Goal: Transaction & Acquisition: Purchase product/service

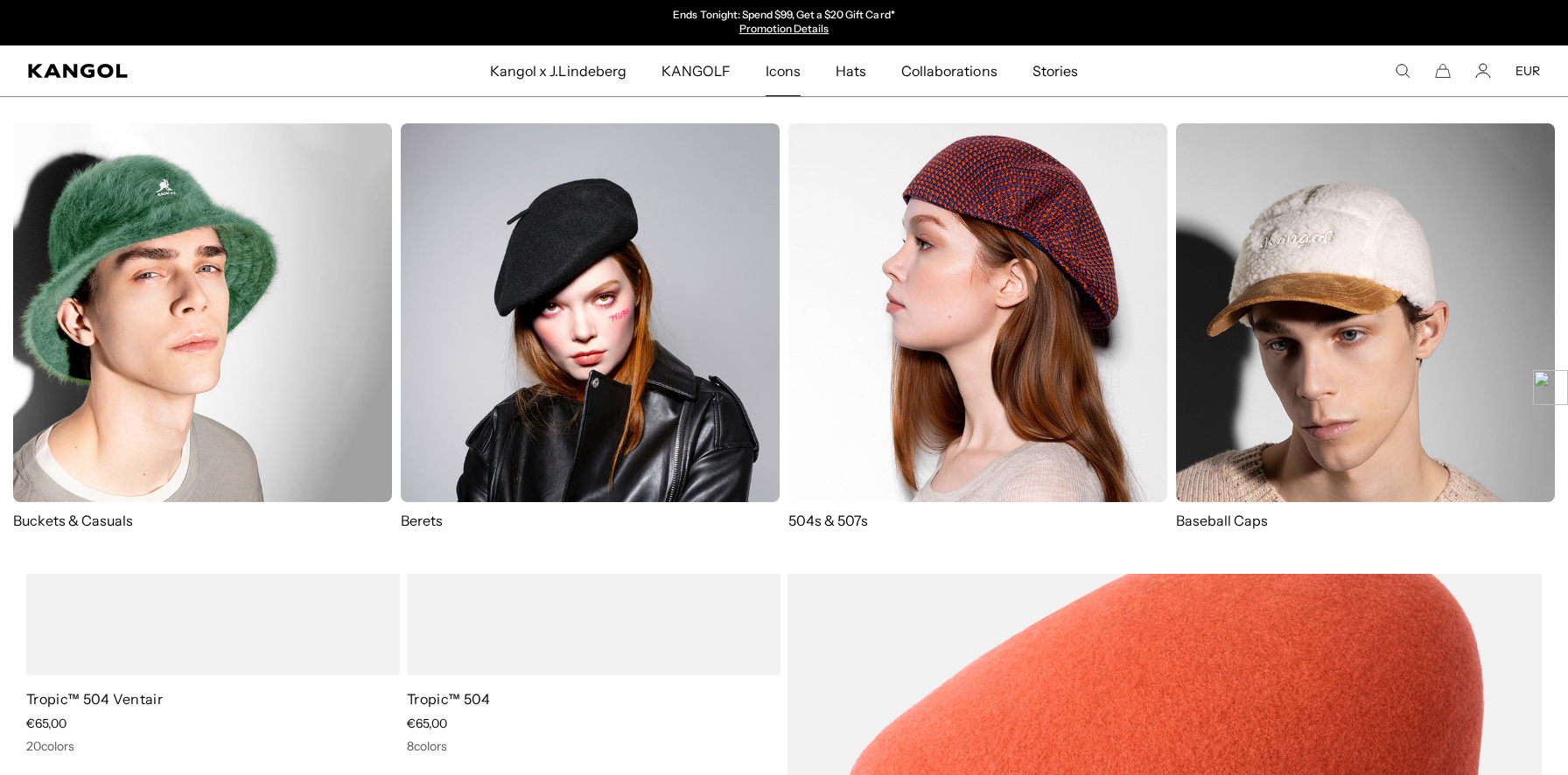
click at [772, 73] on span "Icons" at bounding box center [783, 70] width 35 height 51
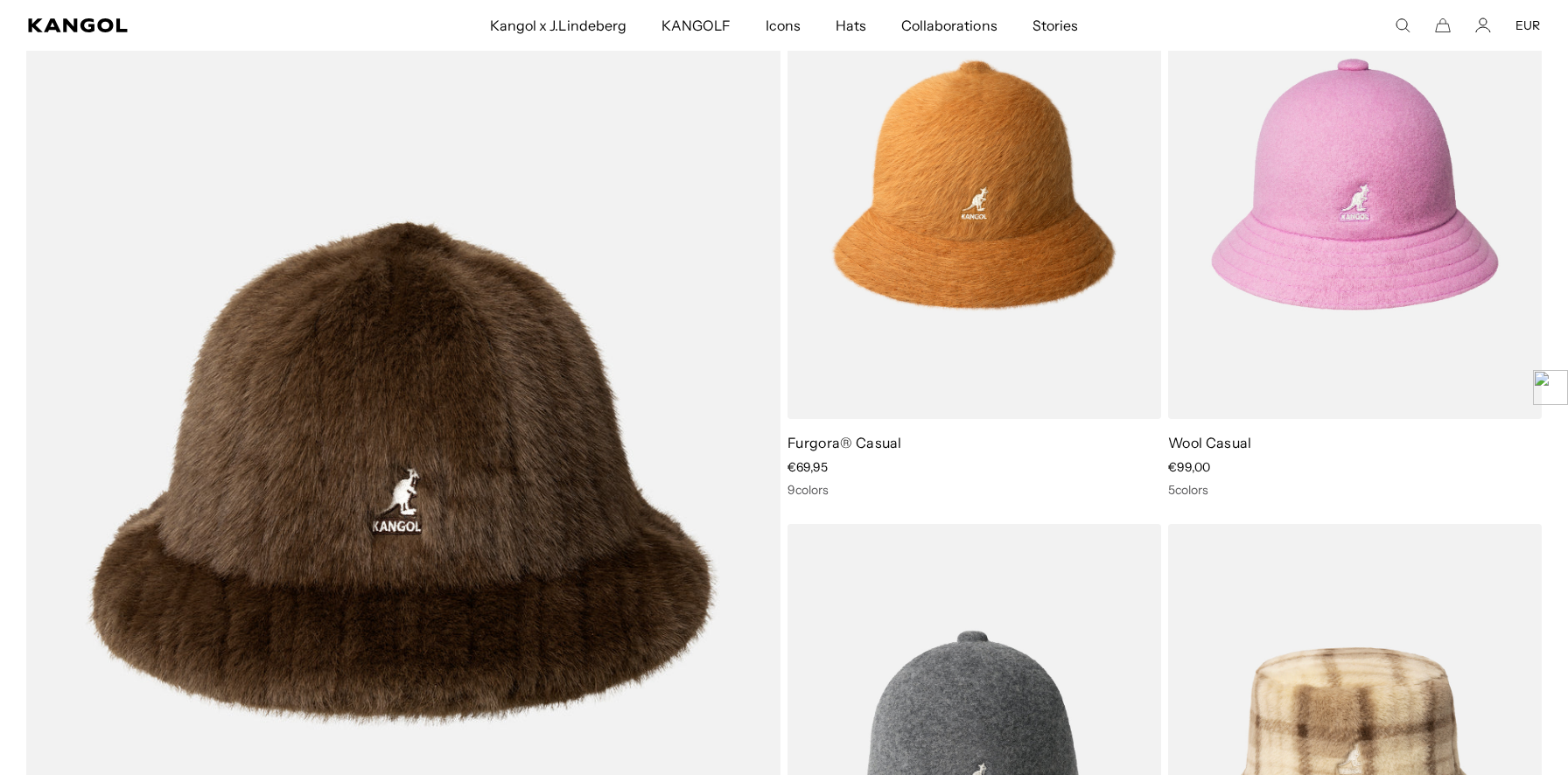
scroll to position [1433, 0]
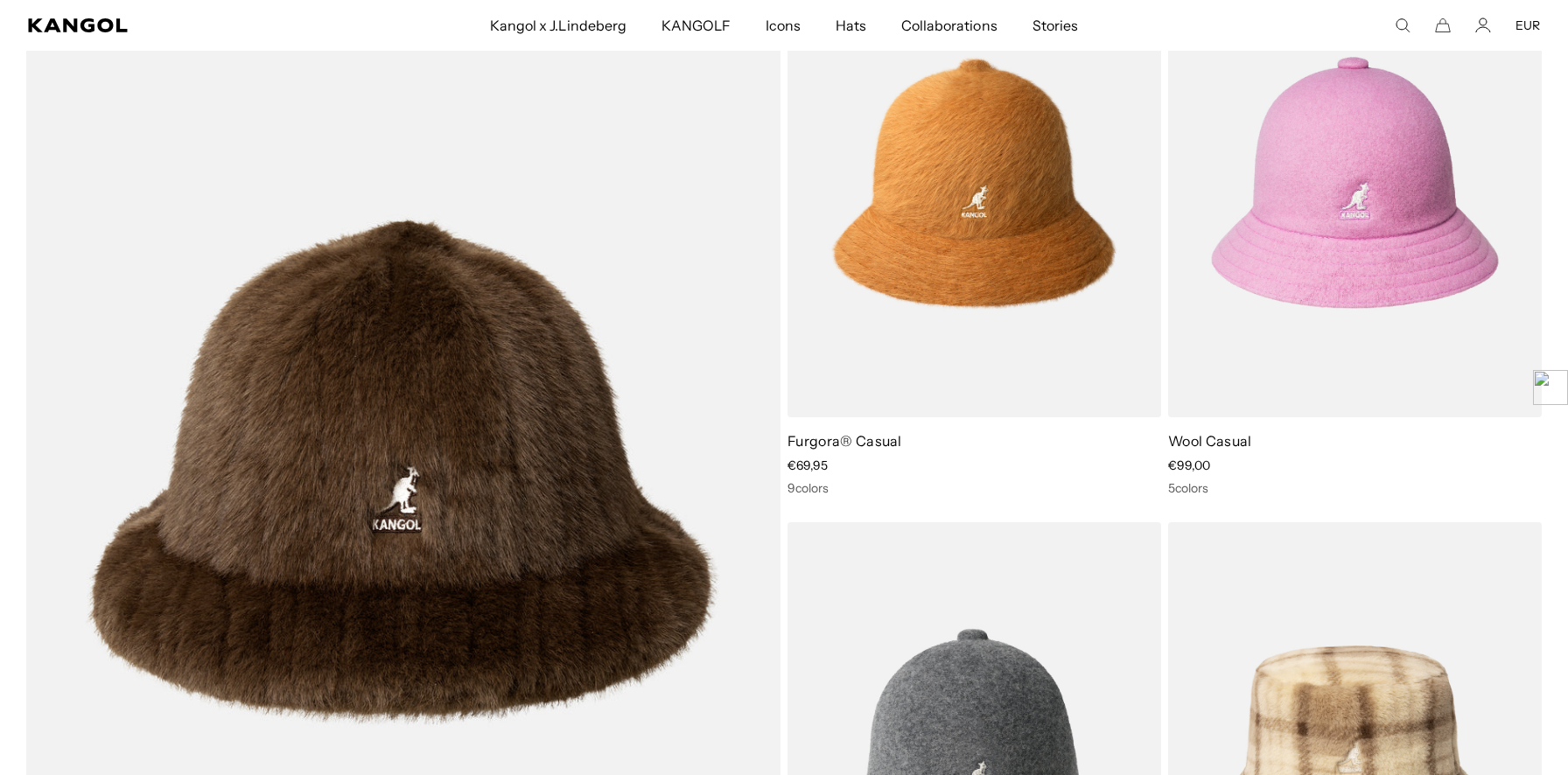
click at [0, 0] on img at bounding box center [0, 0] width 0 height 0
